Goal: Task Accomplishment & Management: Complete application form

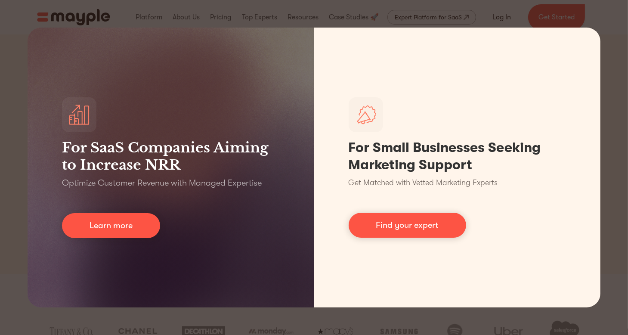
click at [589, 17] on div "For SaaS Companies Aiming to Increase NRR Optimize Customer Revenue with Manage…" at bounding box center [314, 167] width 628 height 335
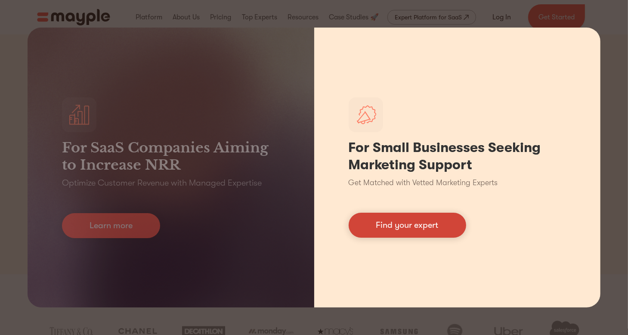
click at [402, 221] on link "Find your expert" at bounding box center [408, 225] width 118 height 25
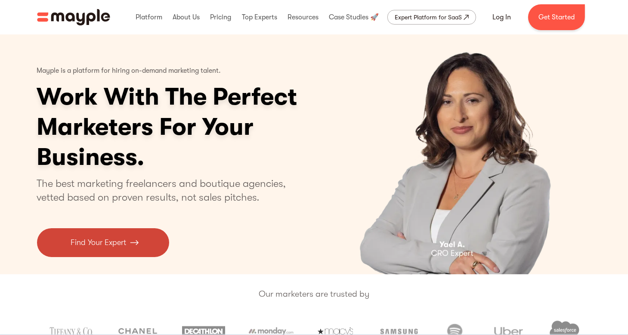
click at [88, 241] on p "Find Your Expert" at bounding box center [99, 243] width 56 height 12
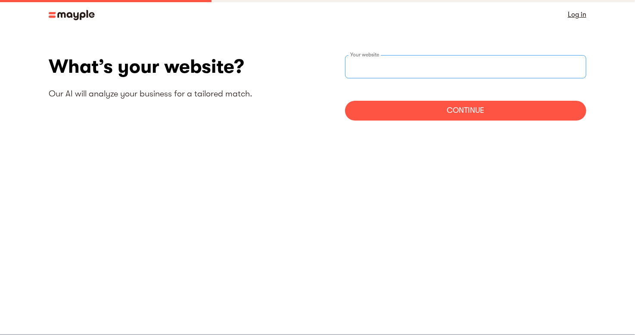
click at [367, 74] on input "websiteStep" at bounding box center [465, 66] width 241 height 23
click at [454, 67] on input "https://knotyouraveragefiber,ca" at bounding box center [465, 66] width 241 height 23
type input "https://knotyouraveragefiber.ca"
click at [446, 114] on div "Continue" at bounding box center [465, 111] width 241 height 20
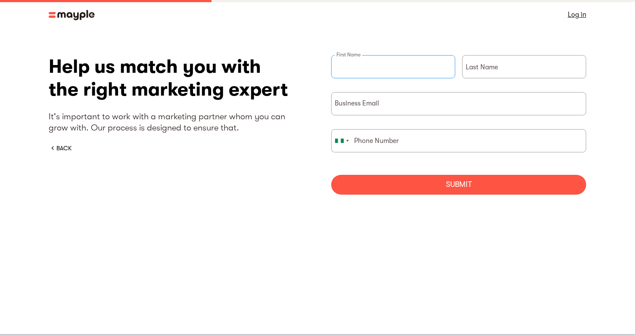
click at [409, 64] on input "briefForm" at bounding box center [393, 66] width 124 height 23
type input "Nat"
click at [476, 61] on div "Last Name" at bounding box center [524, 73] width 124 height 37
type input "Festus"
click at [436, 107] on input "briefForm" at bounding box center [458, 103] width 255 height 23
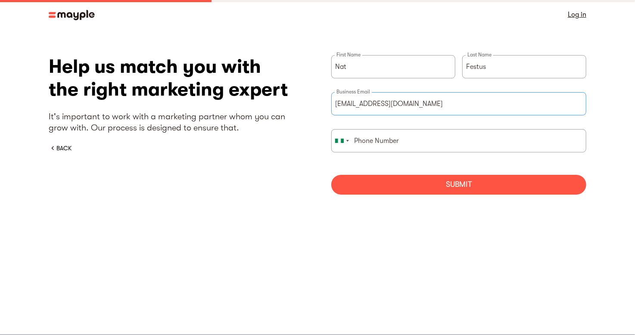
type input "natfestus5@gmail.com"
click at [448, 143] on input "briefForm" at bounding box center [458, 140] width 255 height 23
type input "08124487768"
click at [422, 178] on div "Submit" at bounding box center [458, 185] width 255 height 20
